Goal: Find contact information: Find contact information

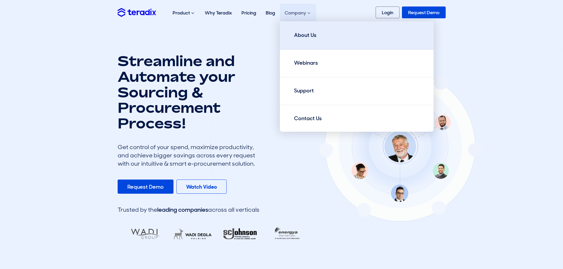
click at [302, 35] on div "About Us" at bounding box center [305, 35] width 22 height 8
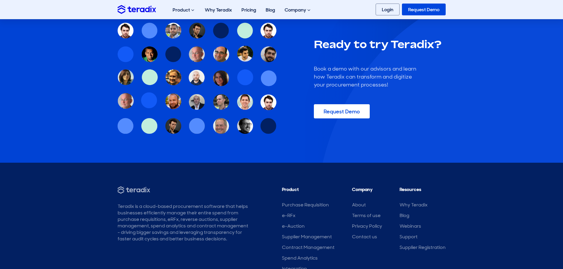
scroll to position [732, 0]
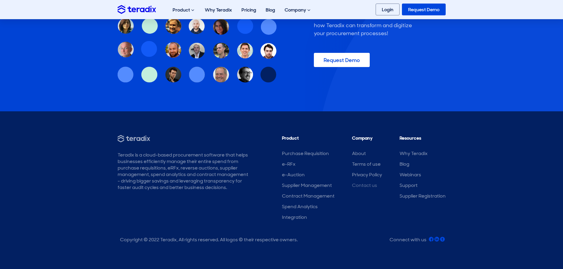
click at [369, 185] on link "Contact us" at bounding box center [364, 185] width 25 height 6
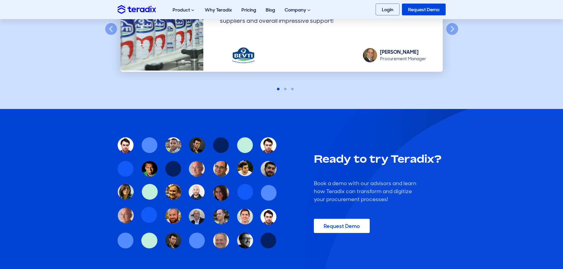
scroll to position [325, 0]
